Goal: Task Accomplishment & Management: Use online tool/utility

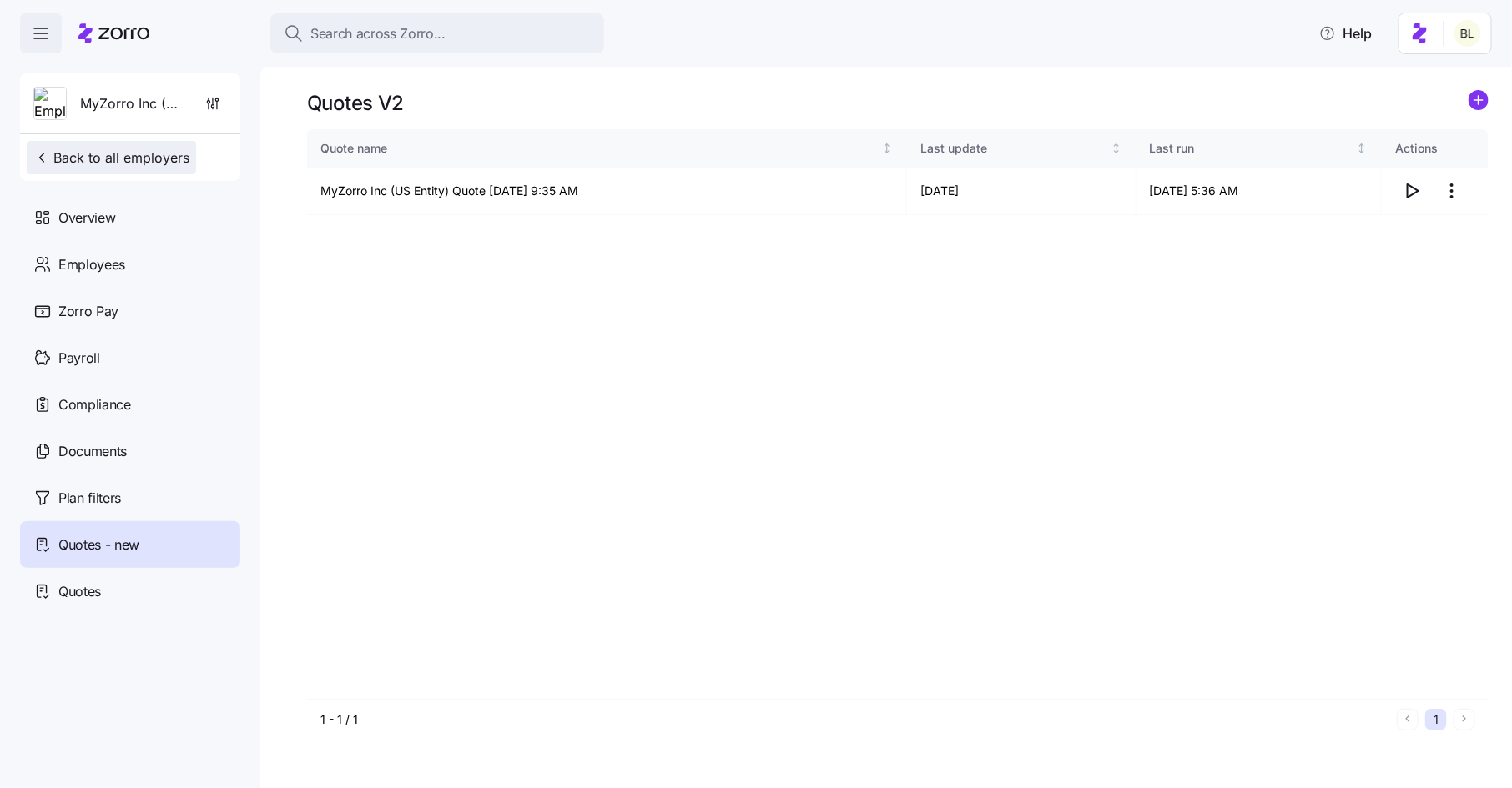
click at [173, 162] on span "Back to all employers" at bounding box center [111, 157] width 156 height 20
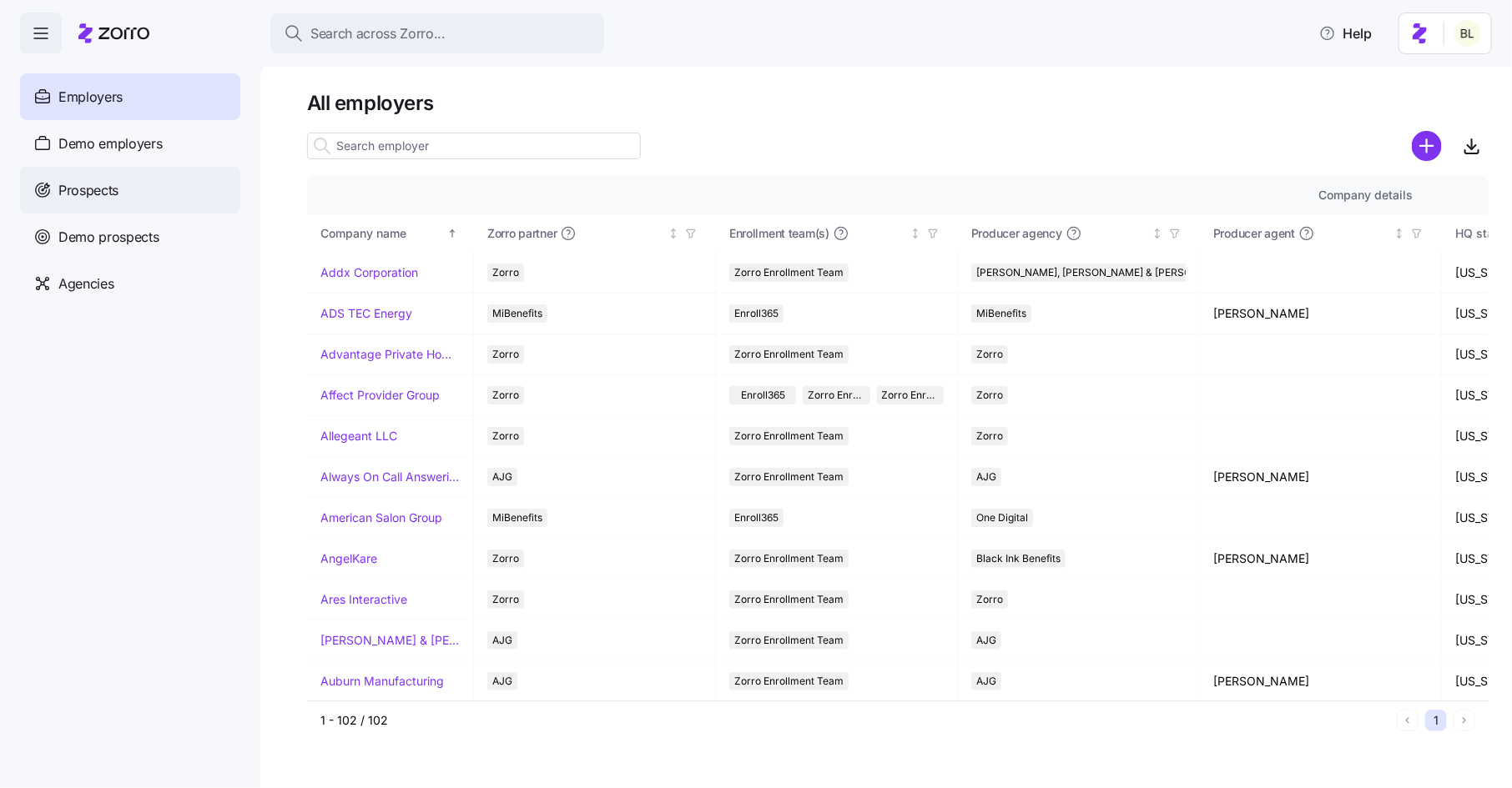
click at [109, 197] on span "Prospects" at bounding box center [88, 191] width 60 height 21
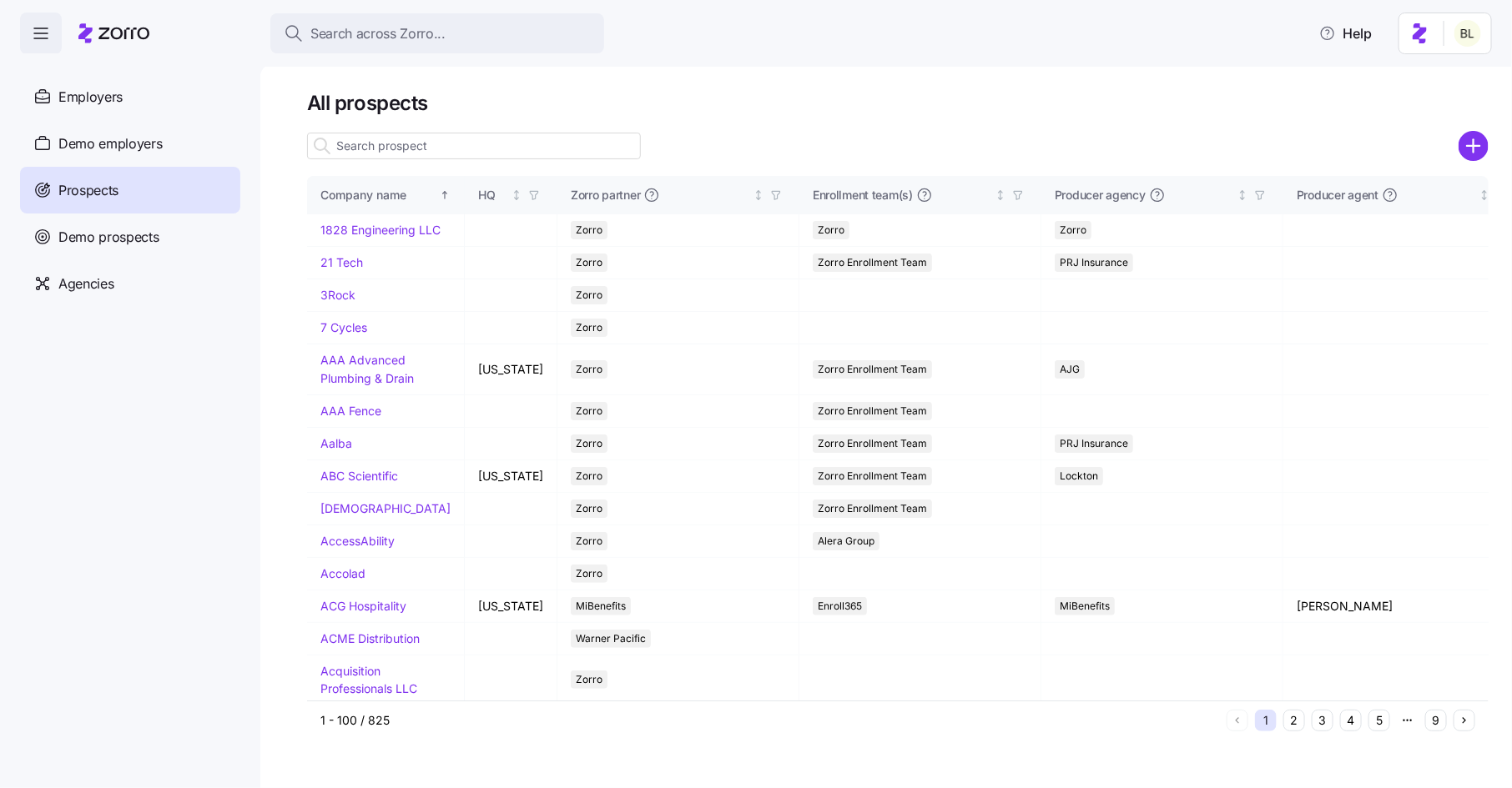
click at [460, 139] on input at bounding box center [474, 146] width 333 height 27
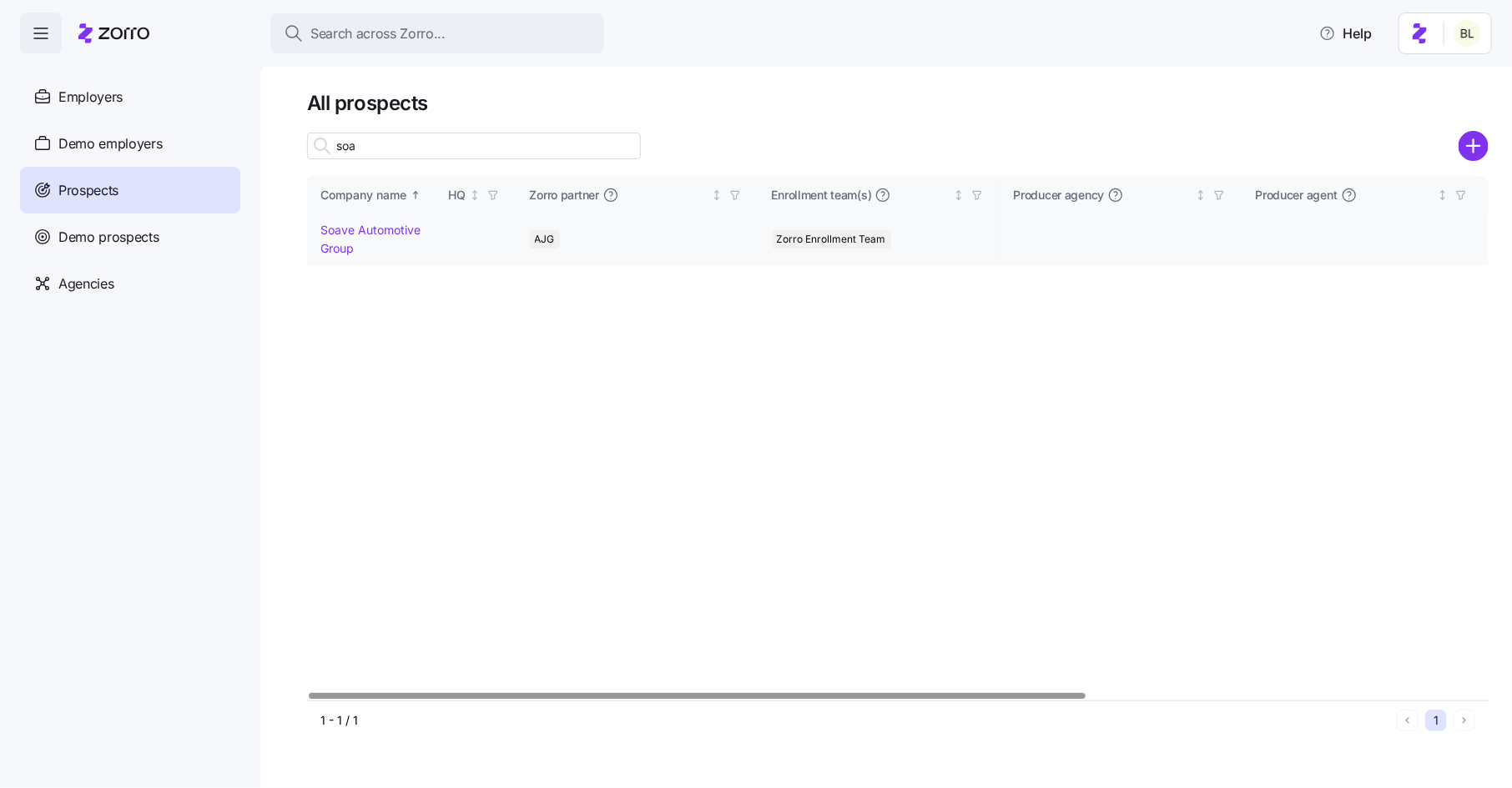
type input "soa"
click at [371, 234] on link "Soave Automotive Group" at bounding box center [370, 239] width 100 height 32
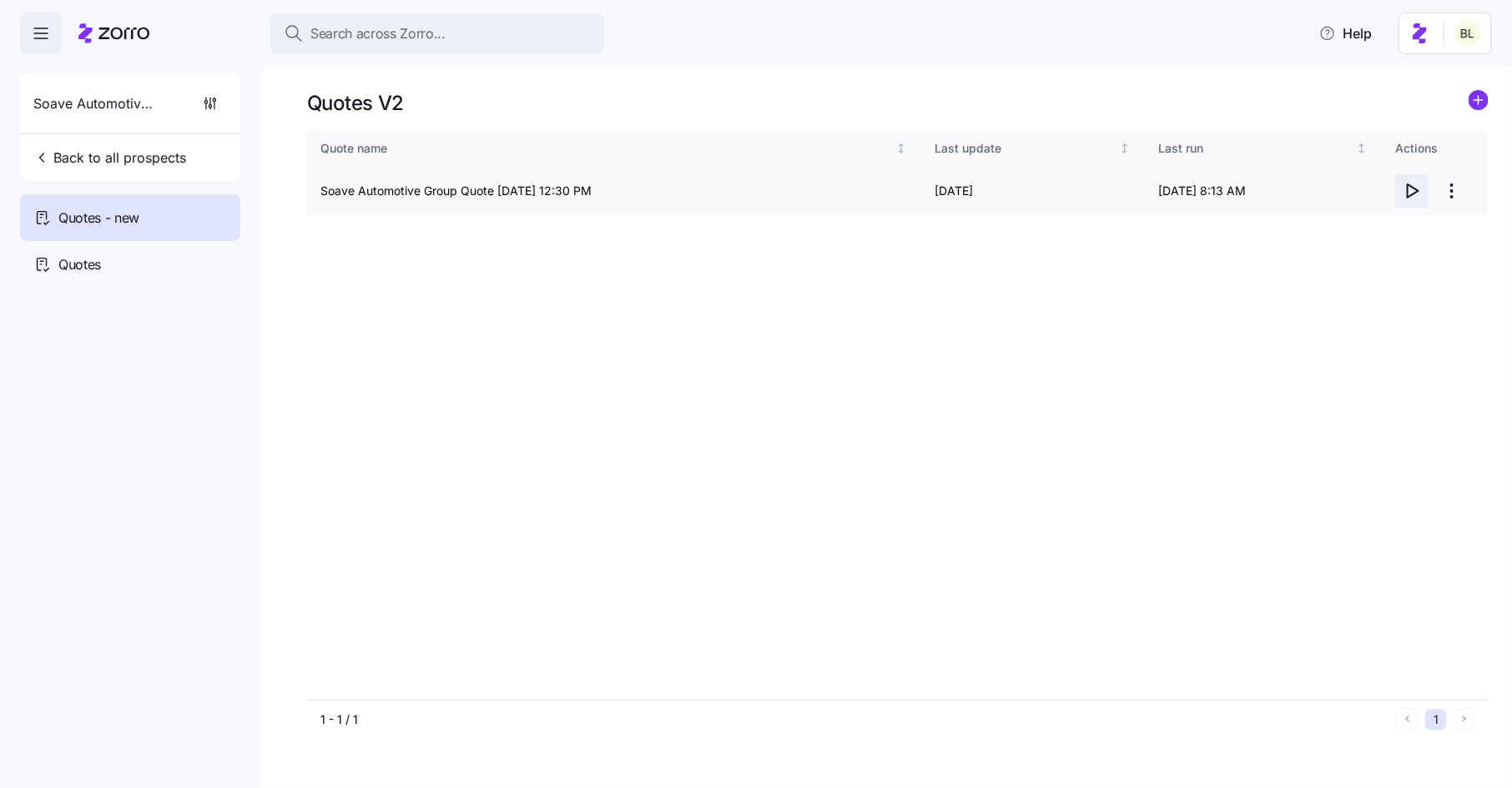
click at [1404, 189] on icon "button" at bounding box center [1411, 191] width 20 height 20
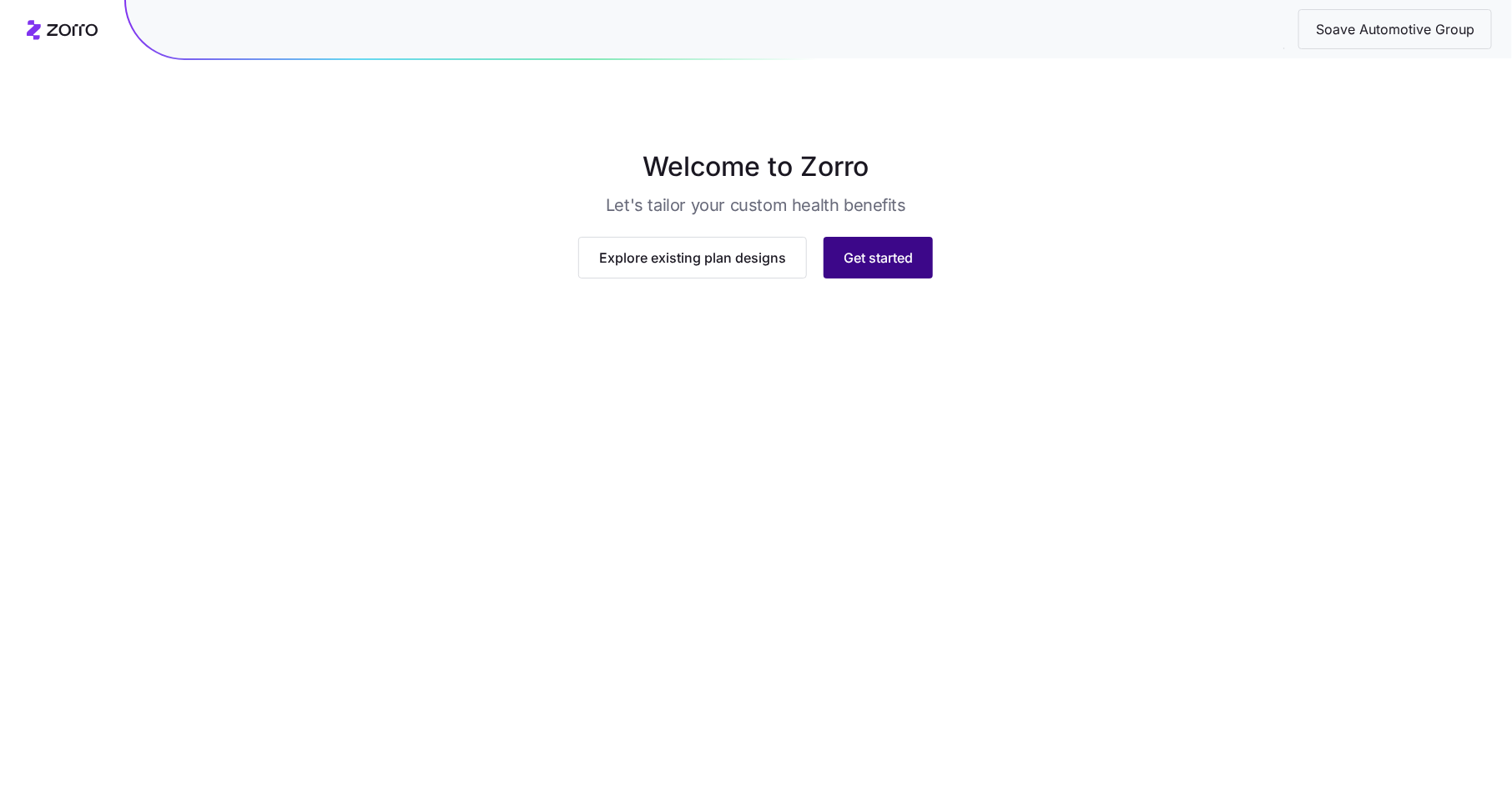
click at [852, 268] on span "Get started" at bounding box center [878, 257] width 69 height 20
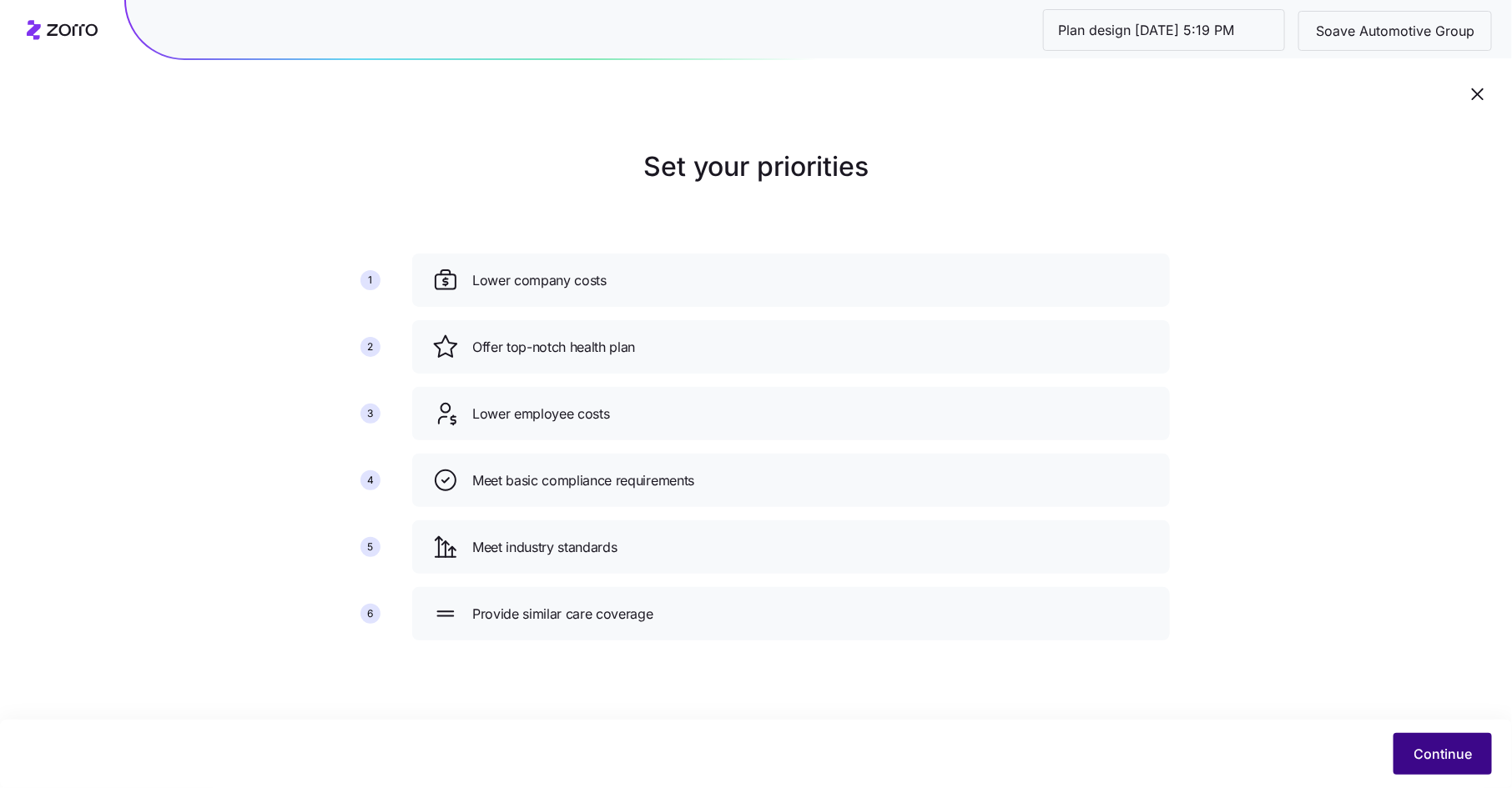
click at [1437, 752] on span "Continue" at bounding box center [1442, 753] width 58 height 20
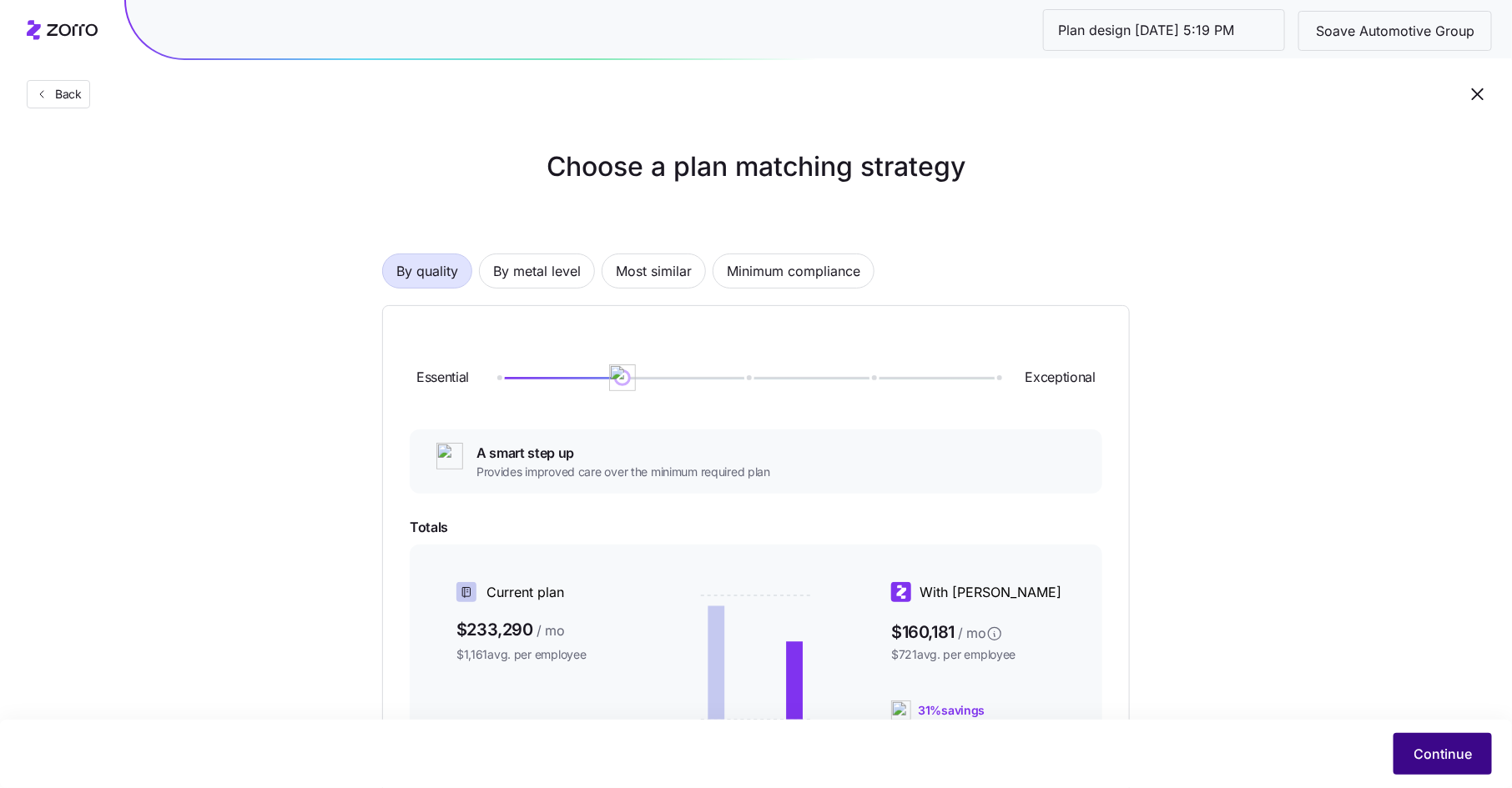
click at [1436, 755] on span "Continue" at bounding box center [1442, 753] width 58 height 20
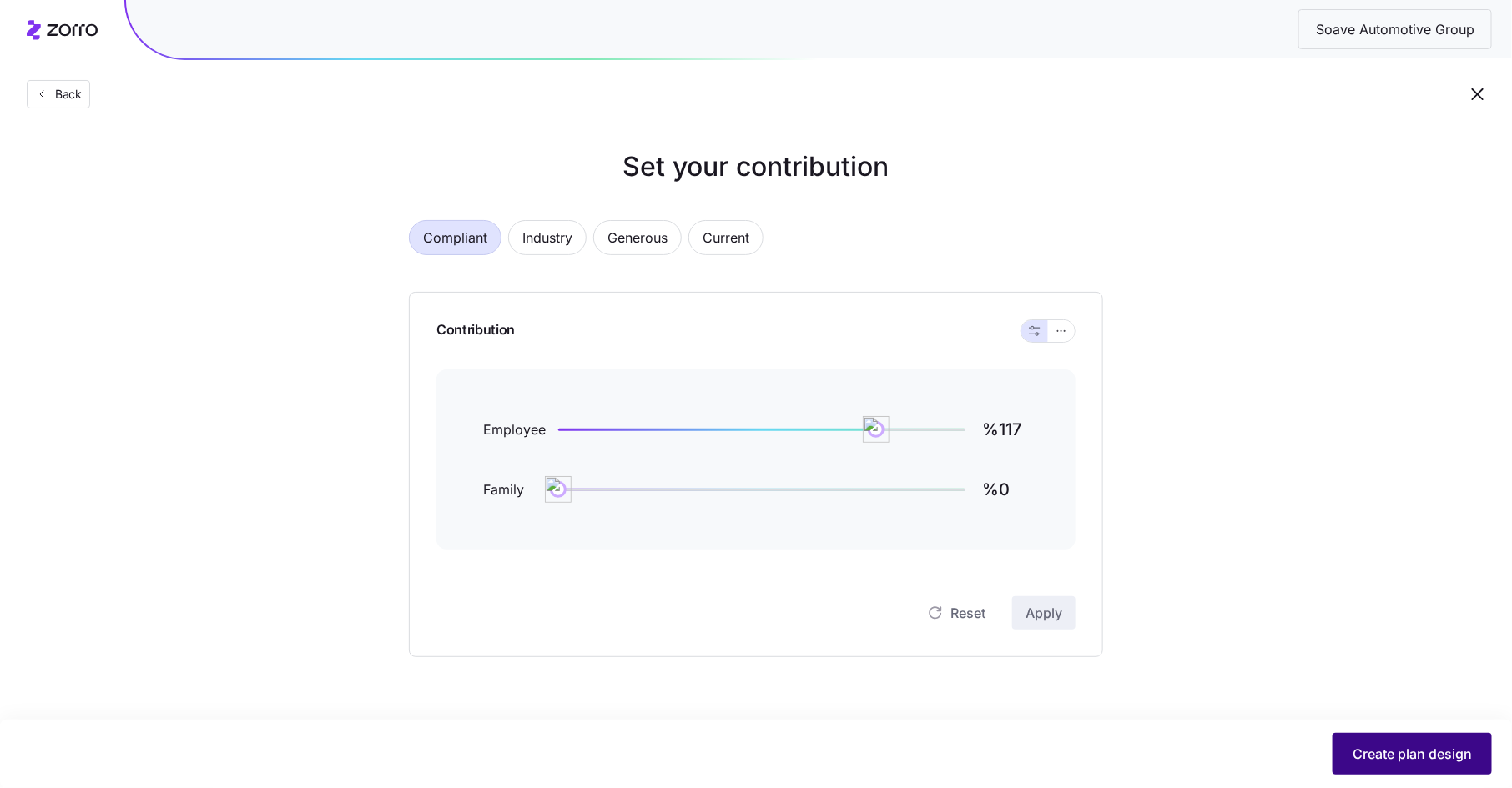
click at [1441, 753] on span "Create plan design" at bounding box center [1411, 753] width 119 height 20
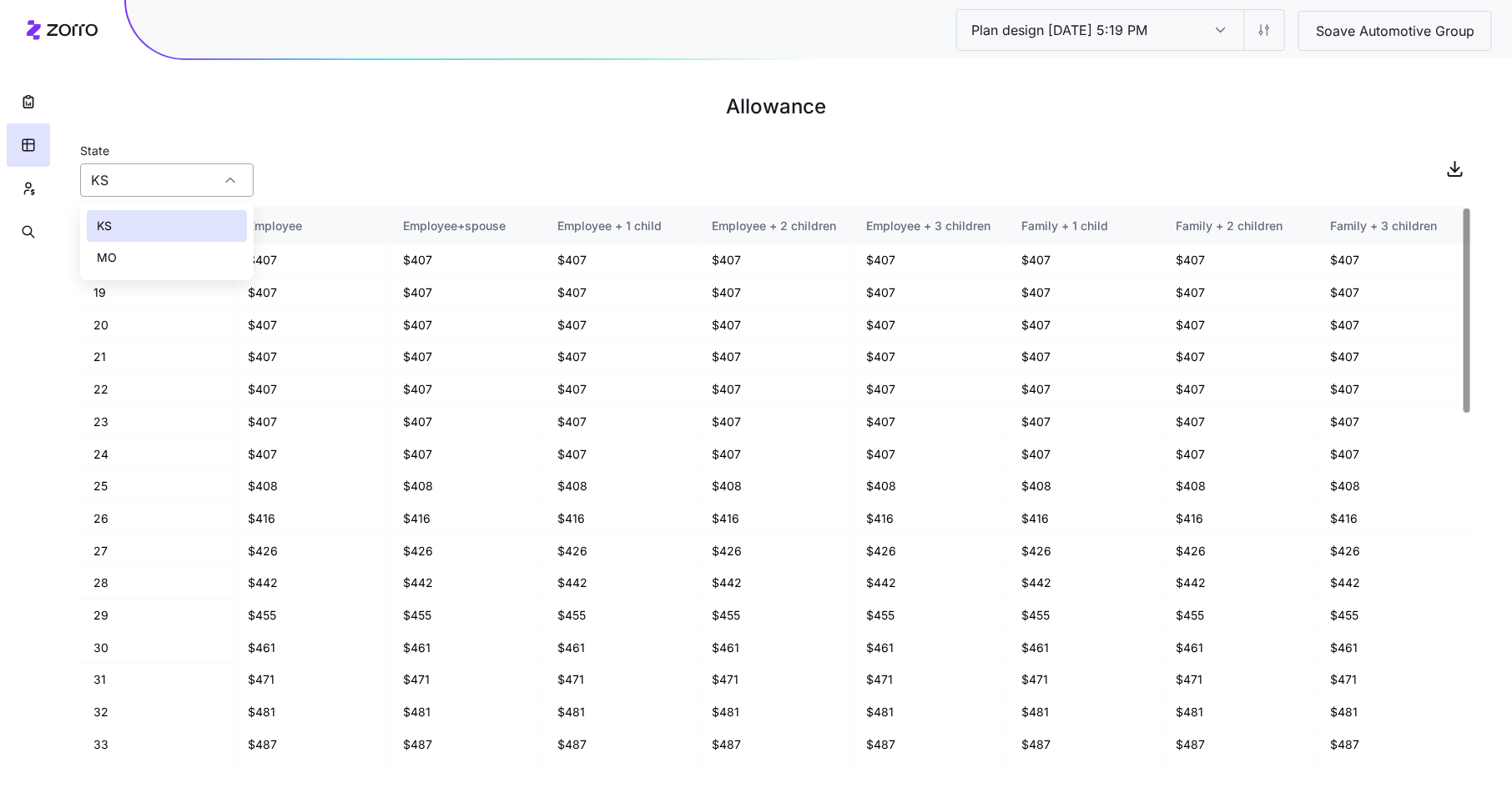
click at [130, 176] on input "KS" at bounding box center [167, 180] width 174 height 33
click at [162, 253] on div "MO" at bounding box center [167, 258] width 161 height 32
type input "MO"
click at [35, 197] on button "button" at bounding box center [29, 188] width 43 height 43
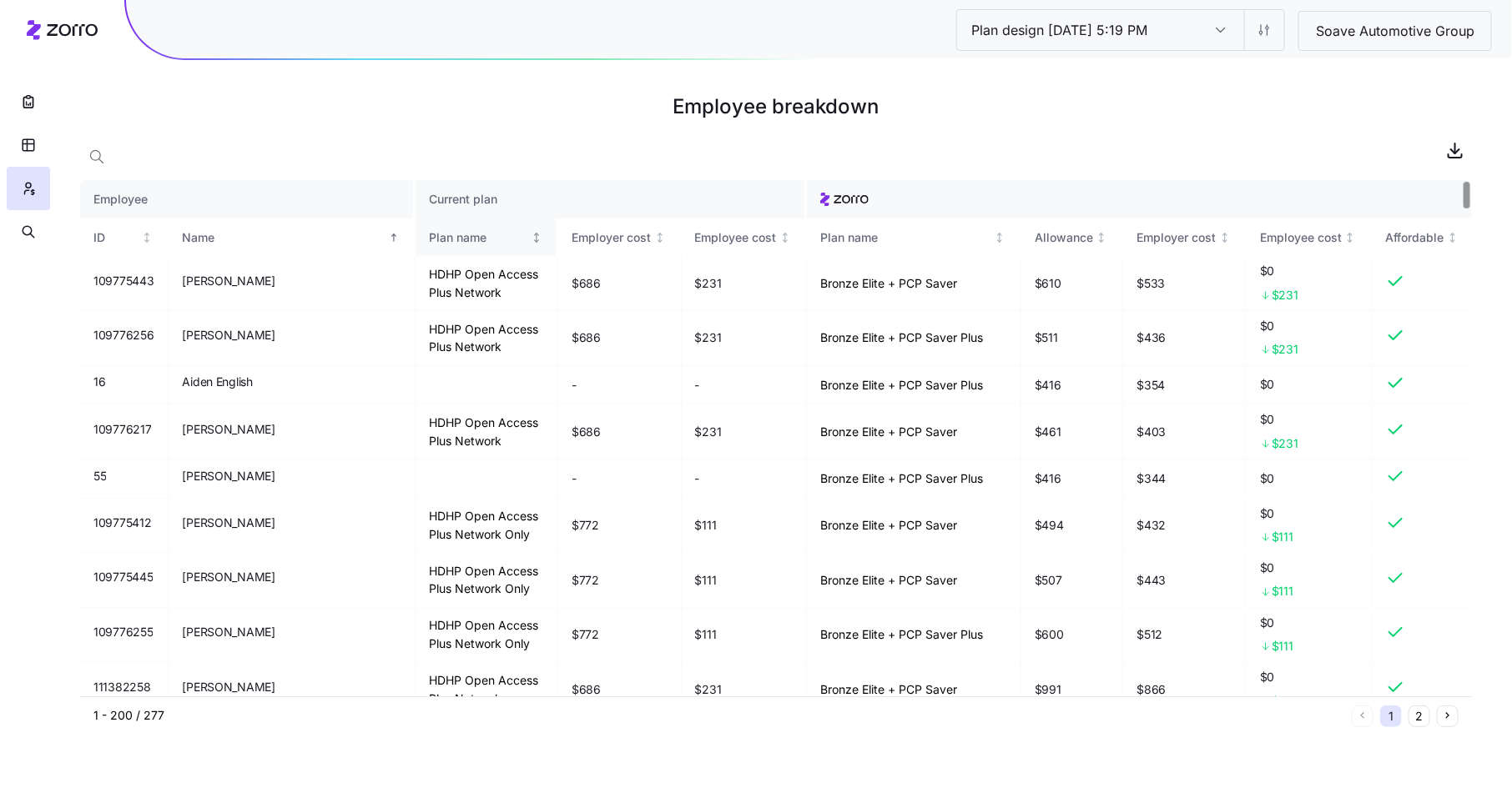
click at [429, 230] on div "Plan name" at bounding box center [478, 237] width 99 height 18
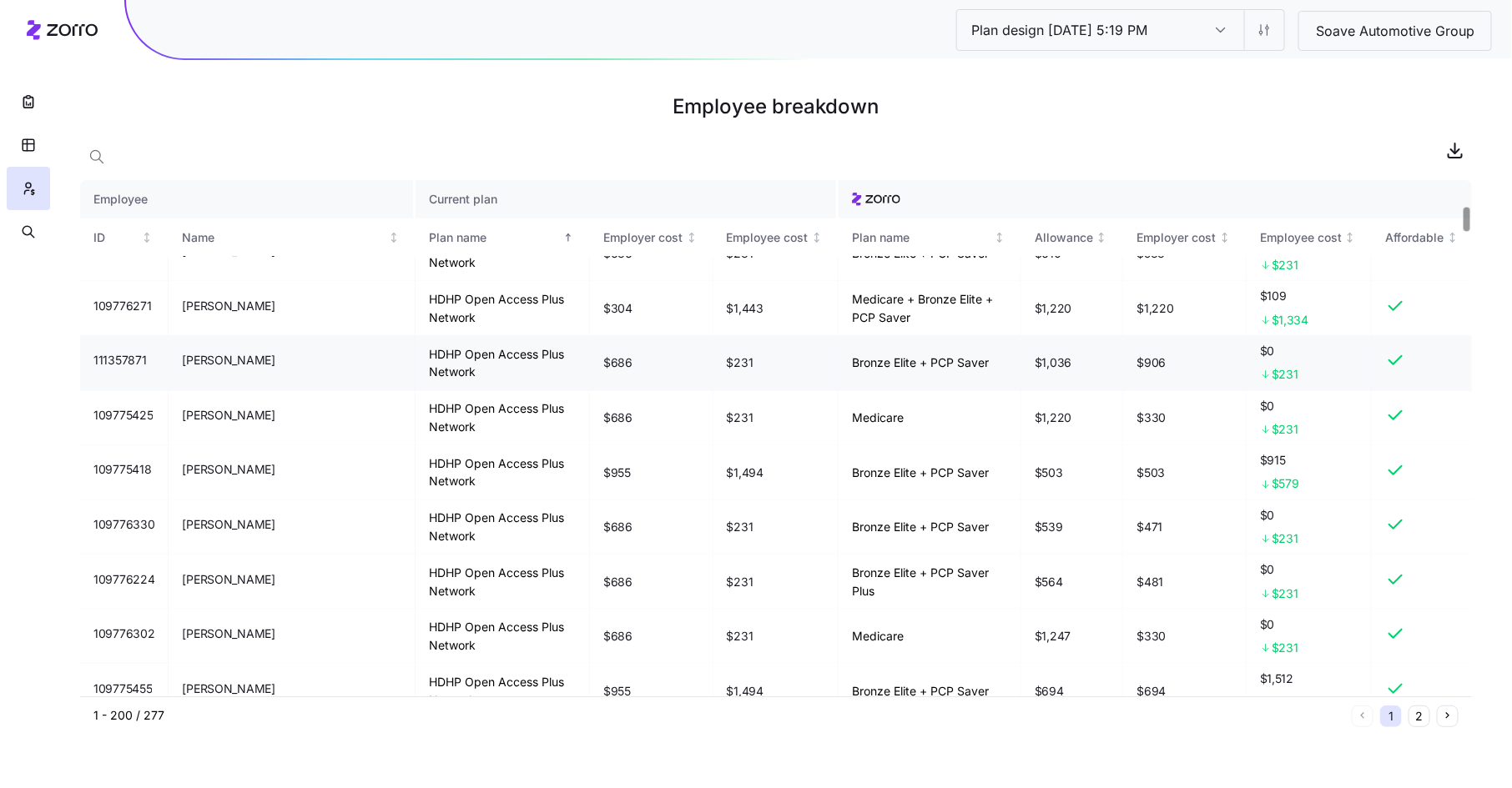
scroll to position [545, 0]
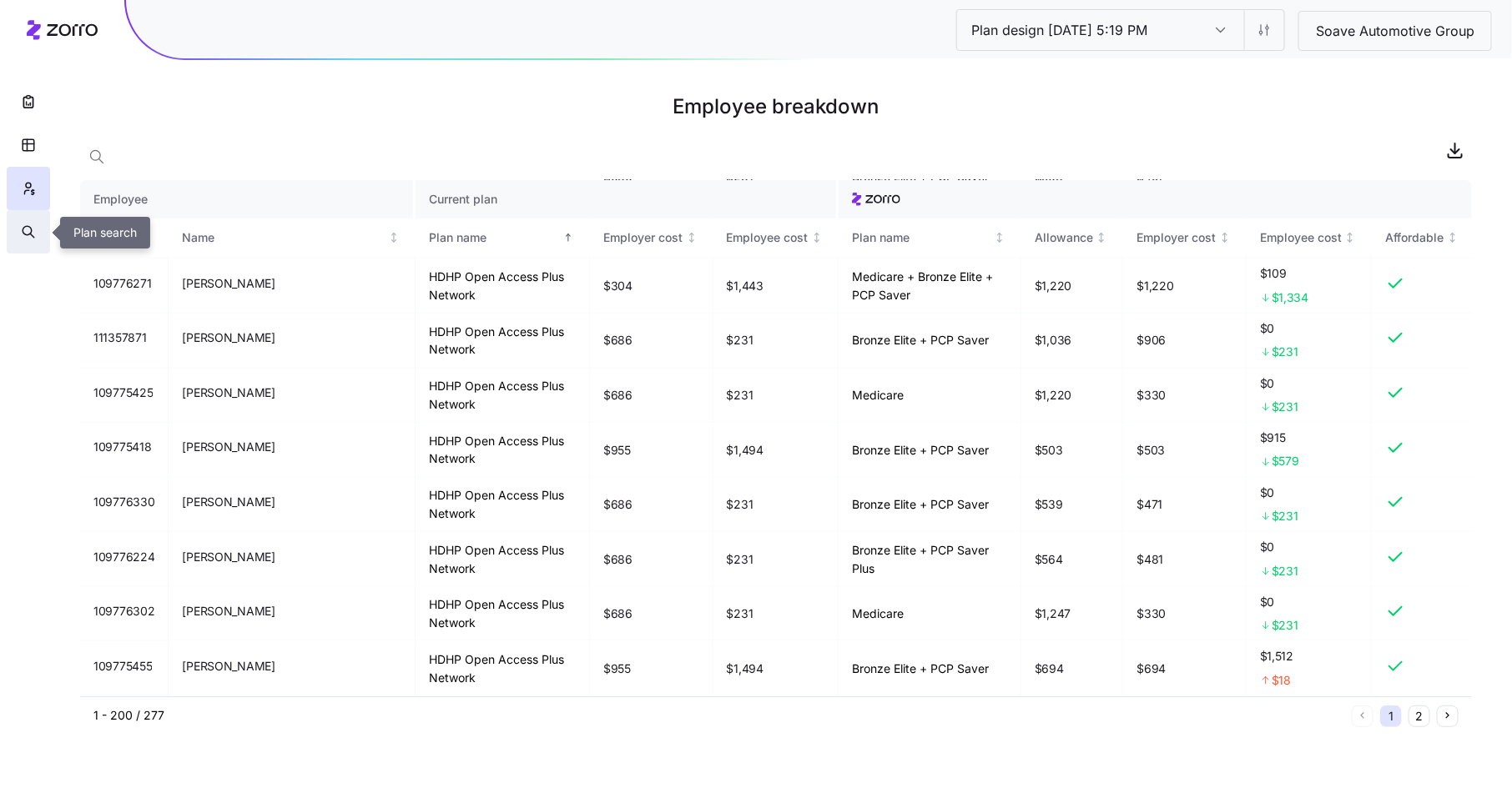
click at [27, 234] on icon "button" at bounding box center [28, 232] width 15 height 16
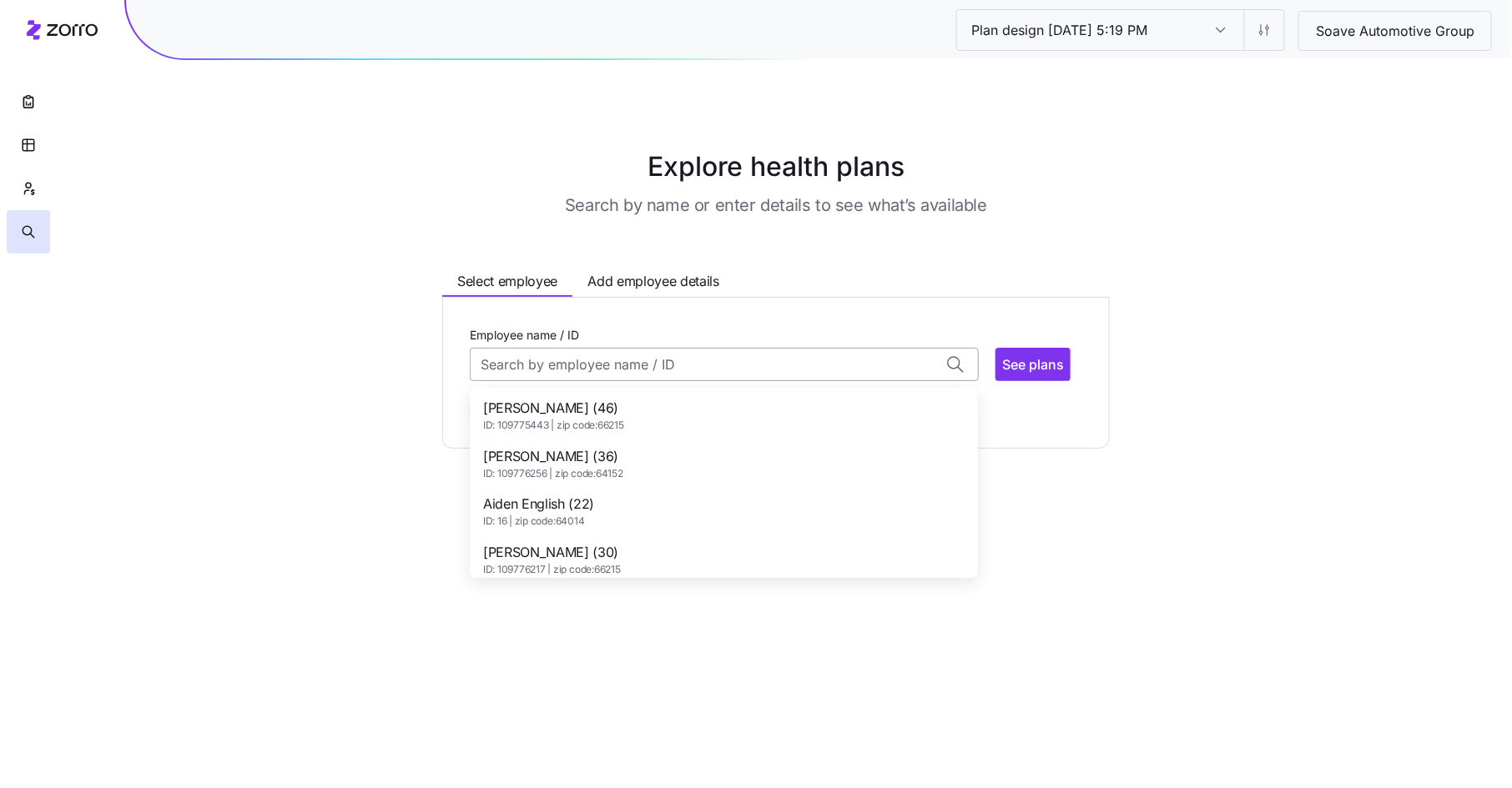
click at [514, 362] on input "Employee name / ID" at bounding box center [724, 364] width 509 height 33
click at [610, 555] on span "Daniel Kimmel (42)" at bounding box center [554, 553] width 142 height 21
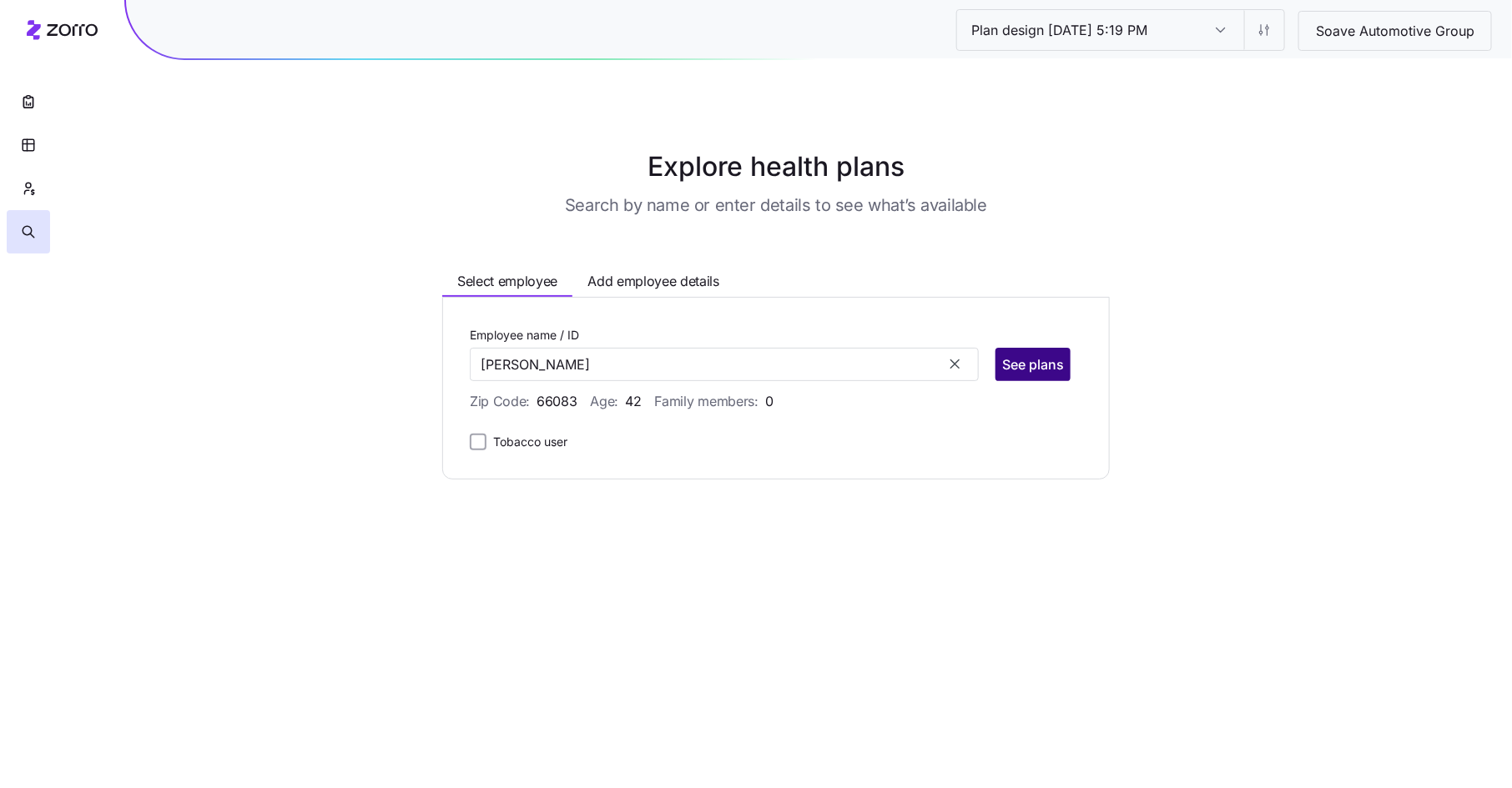
click at [1030, 364] on span "See plans" at bounding box center [1032, 364] width 62 height 20
type input "Daniel Kimmel (ID: 109776330)"
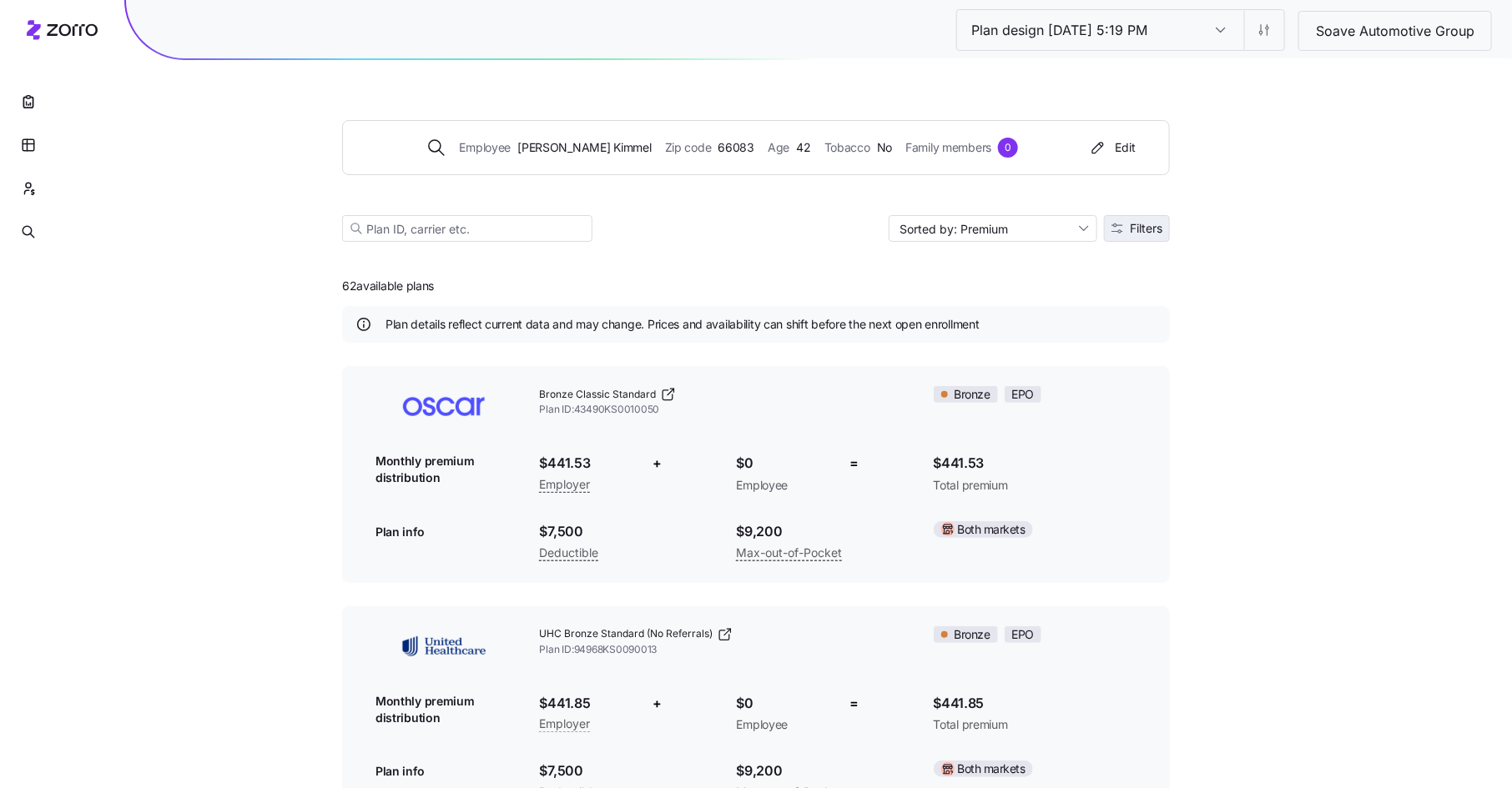
click at [1154, 227] on span "Filters" at bounding box center [1145, 228] width 32 height 11
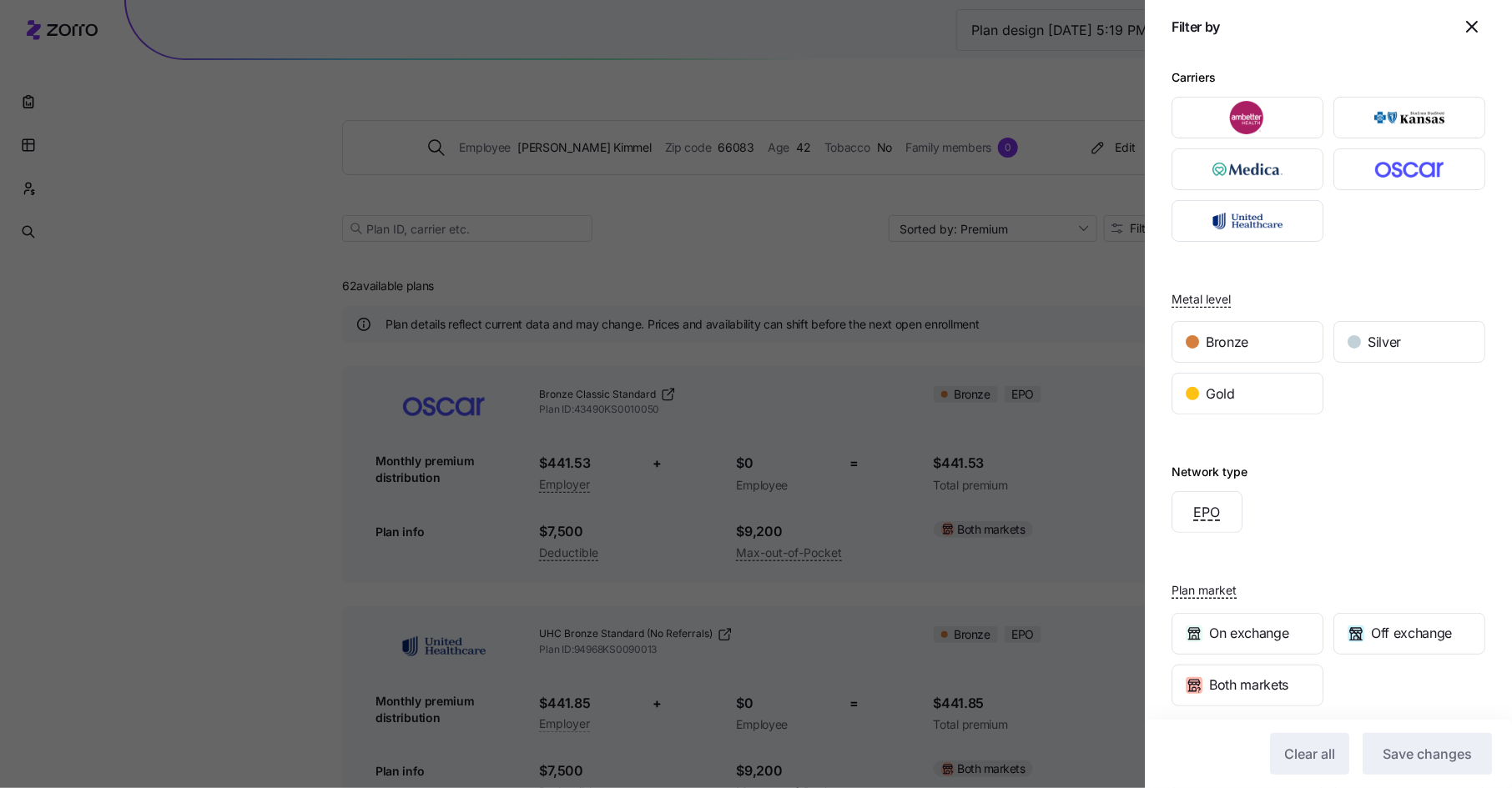
click at [1478, 32] on icon "button" at bounding box center [1471, 26] width 20 height 20
